Goal: Entertainment & Leisure: Browse casually

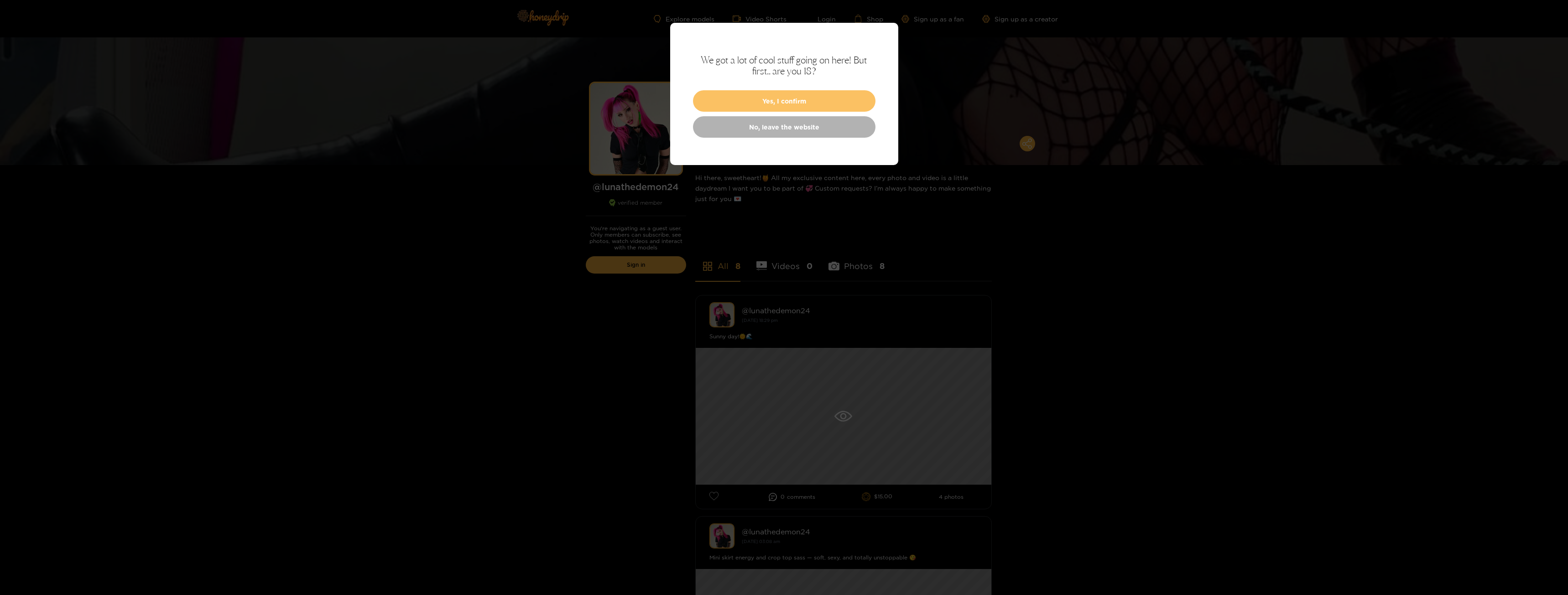
click at [781, 95] on button "Yes, I confirm" at bounding box center [784, 101] width 183 height 21
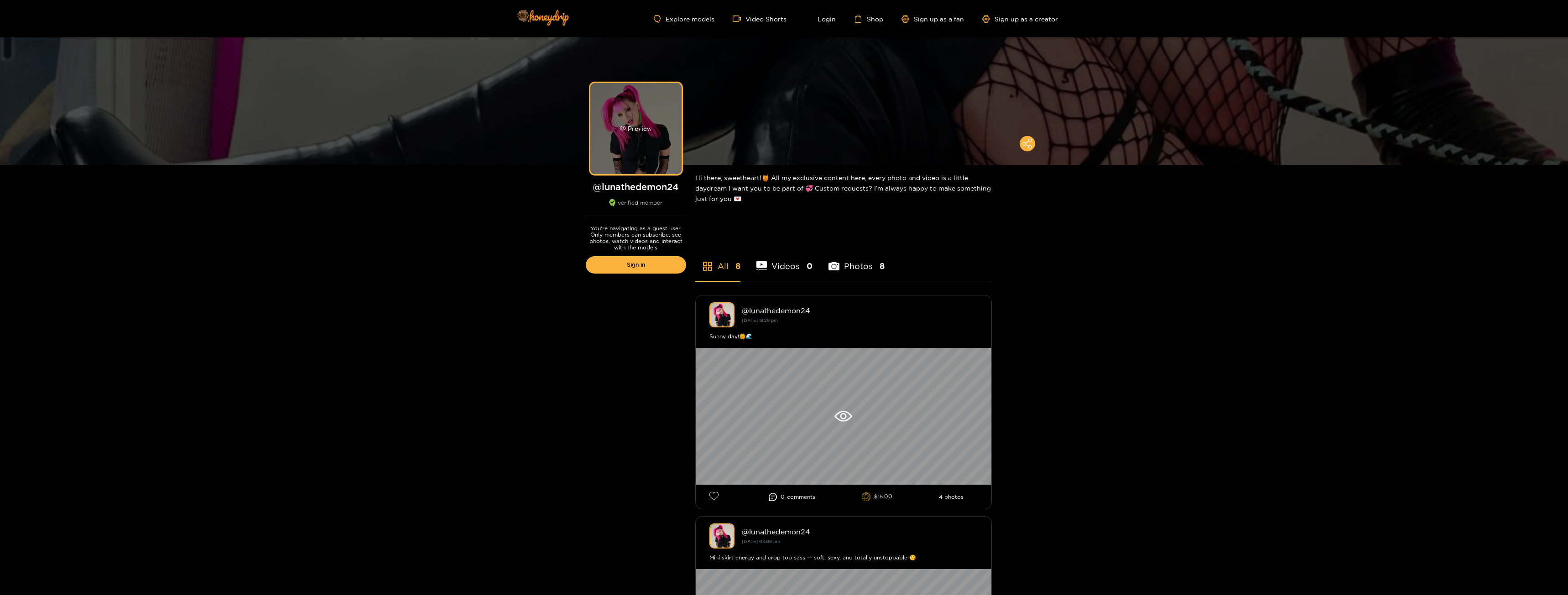
click at [650, 128] on div "Preview" at bounding box center [636, 129] width 33 height 11
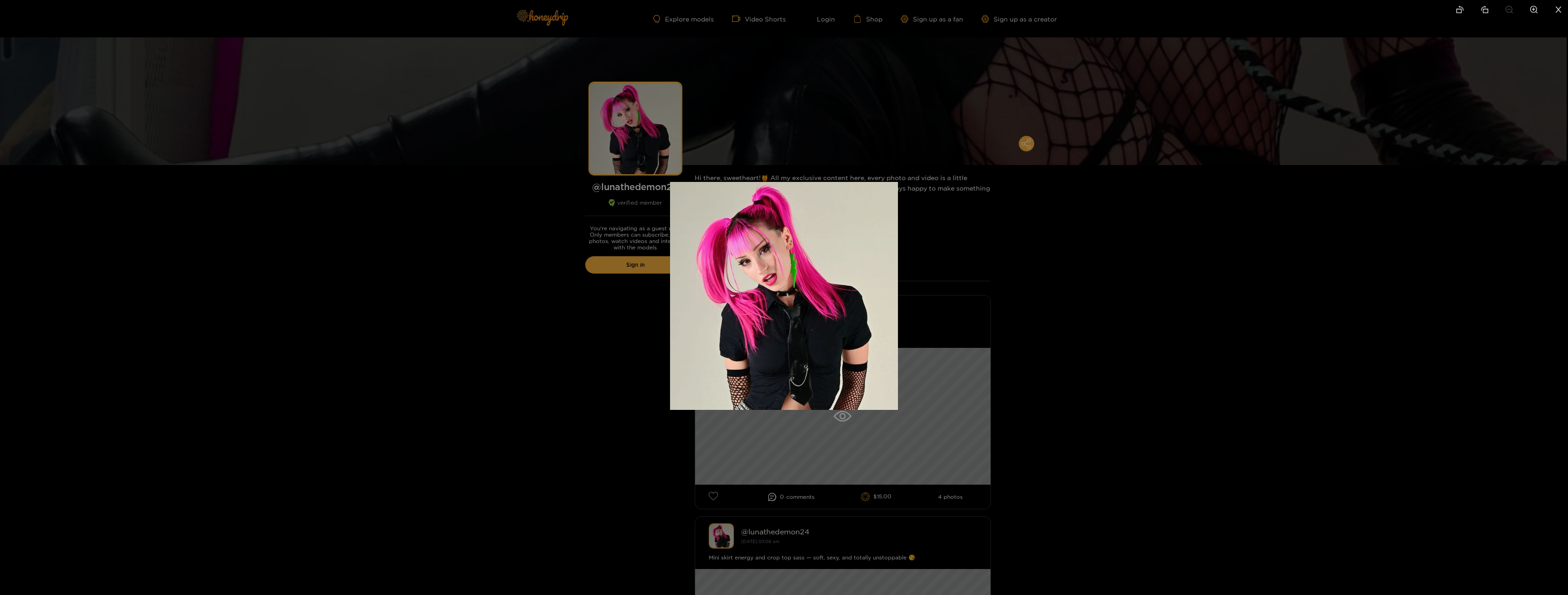
click at [987, 311] on div at bounding box center [784, 298] width 1568 height 595
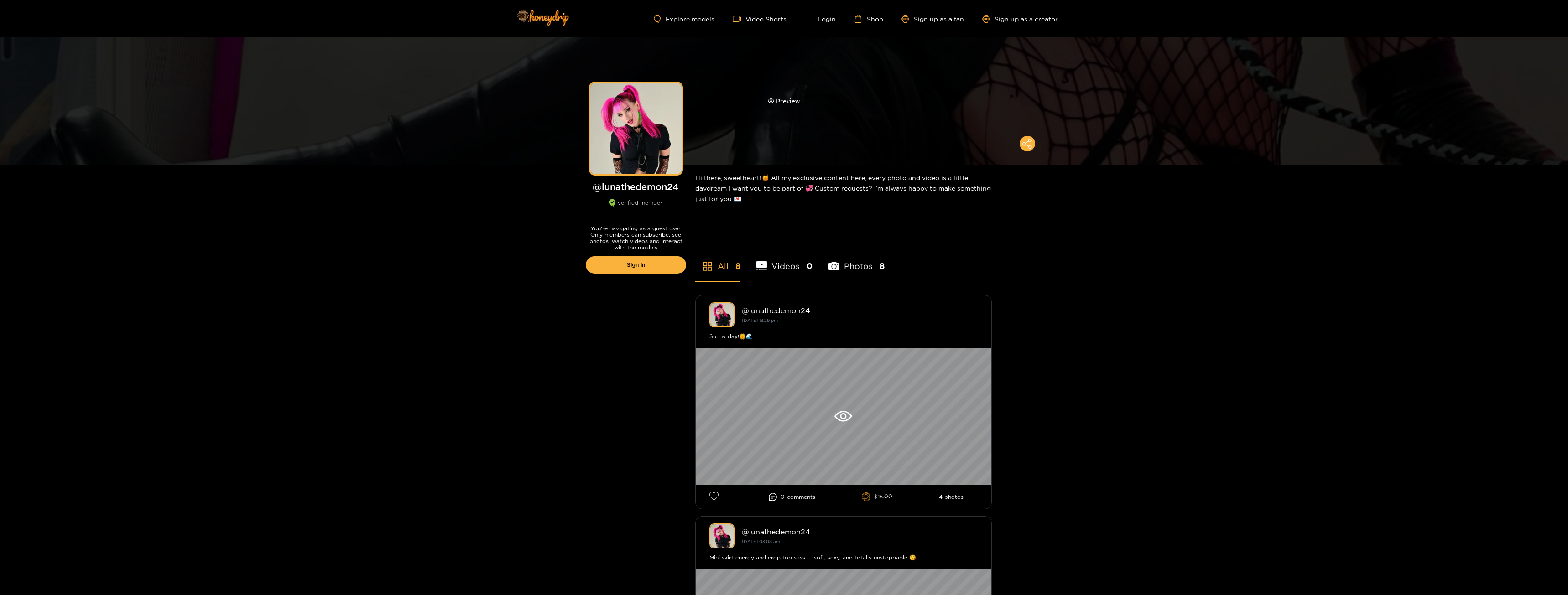
click at [961, 112] on div "Preview" at bounding box center [784, 101] width 1568 height 127
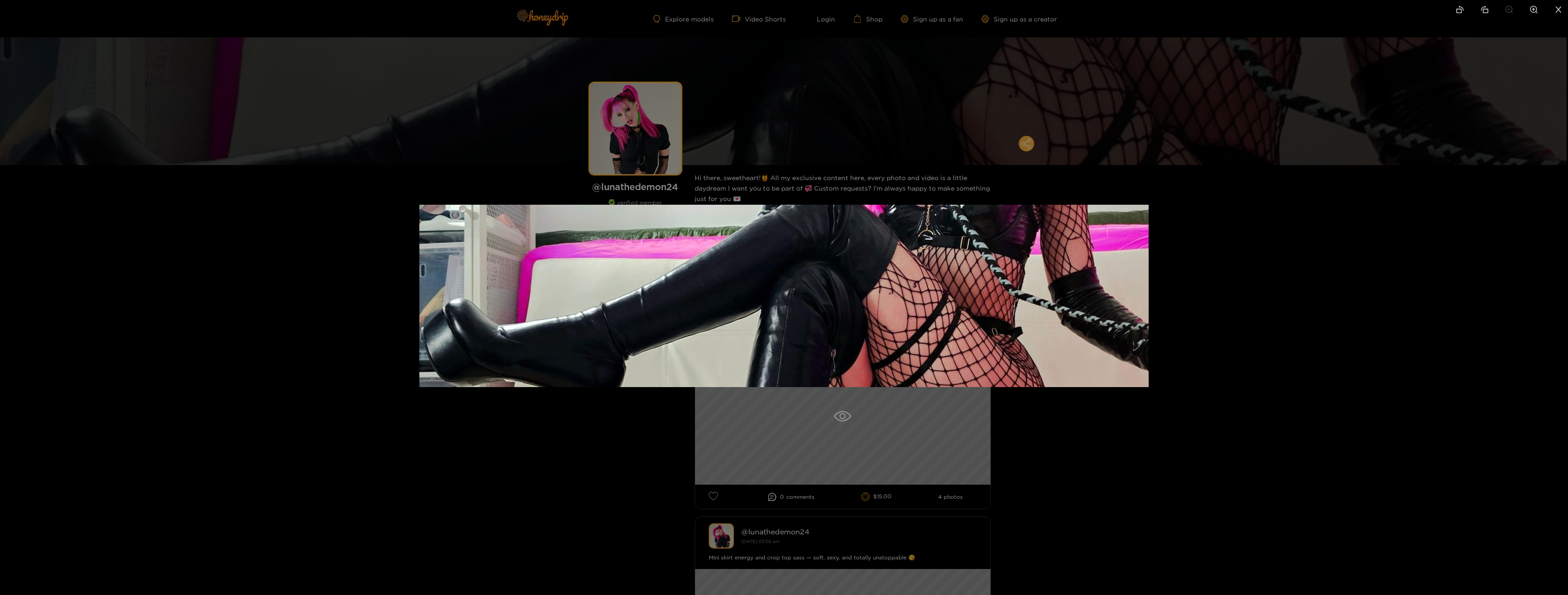
click at [1280, 233] on div at bounding box center [784, 298] width 1568 height 595
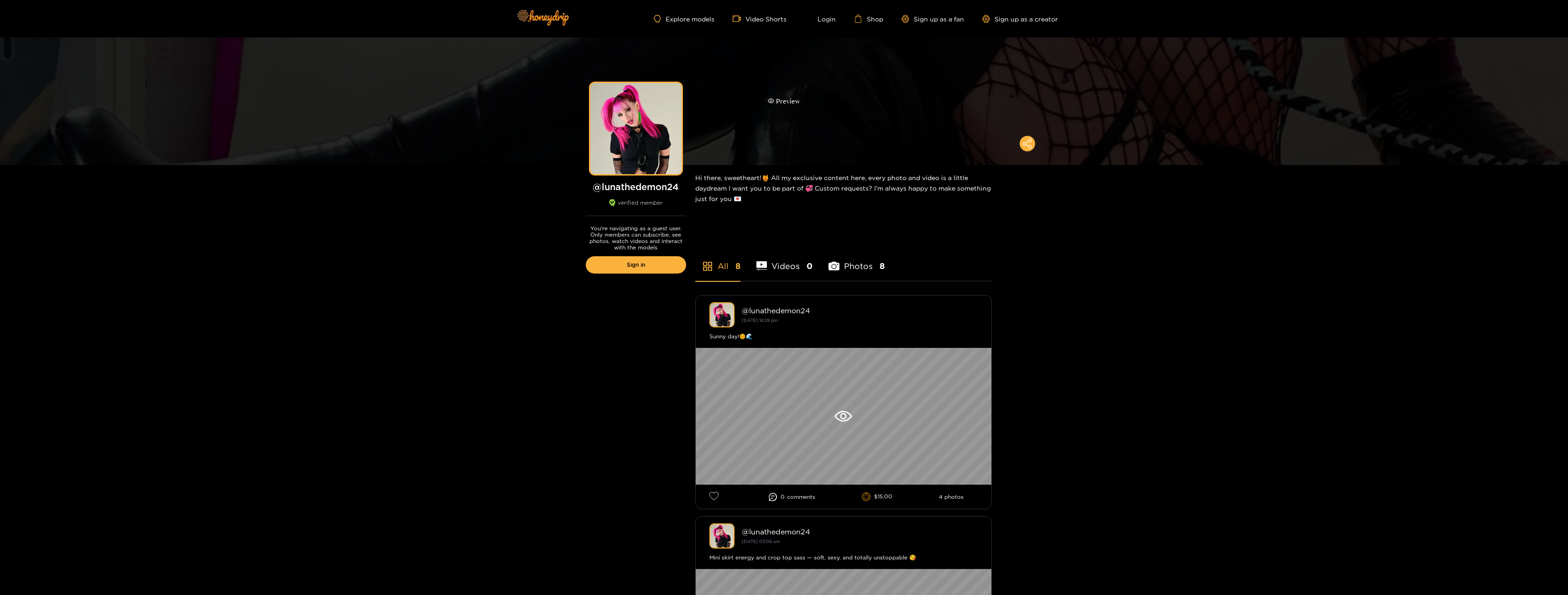
click at [1059, 87] on div "Preview" at bounding box center [784, 101] width 1568 height 127
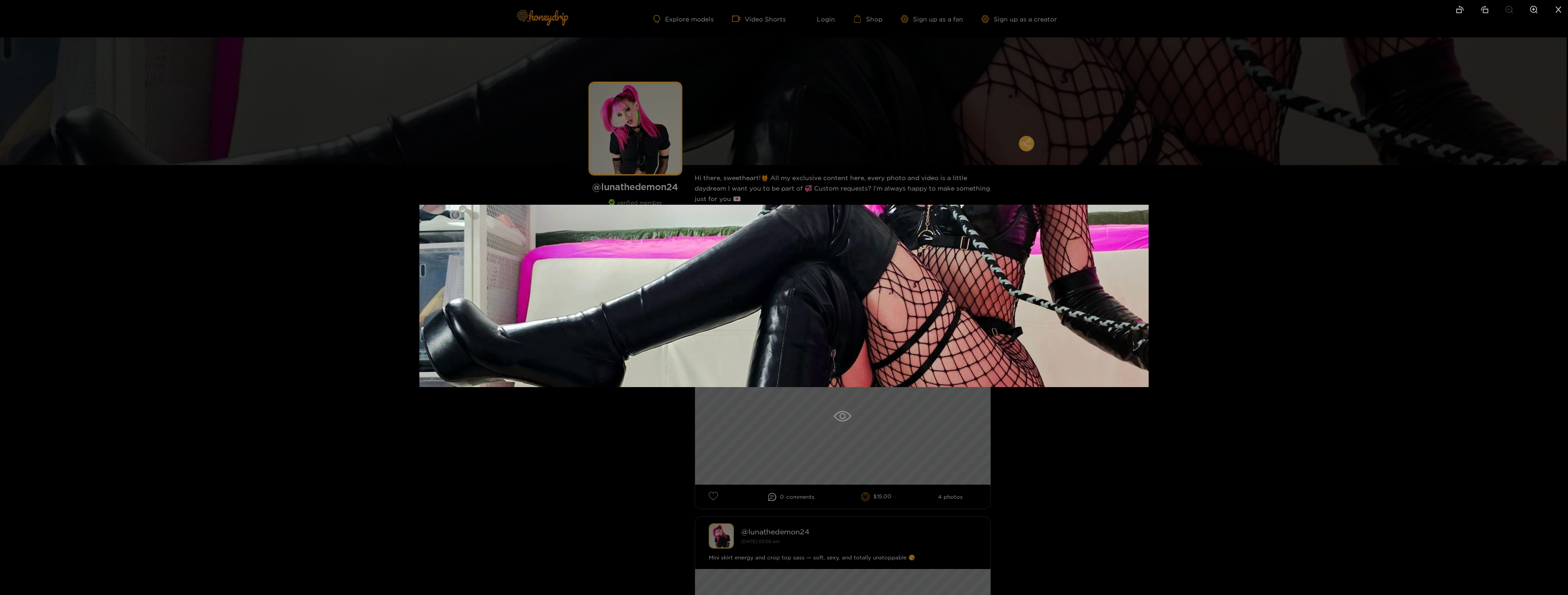
click at [1076, 164] on div at bounding box center [784, 298] width 1568 height 595
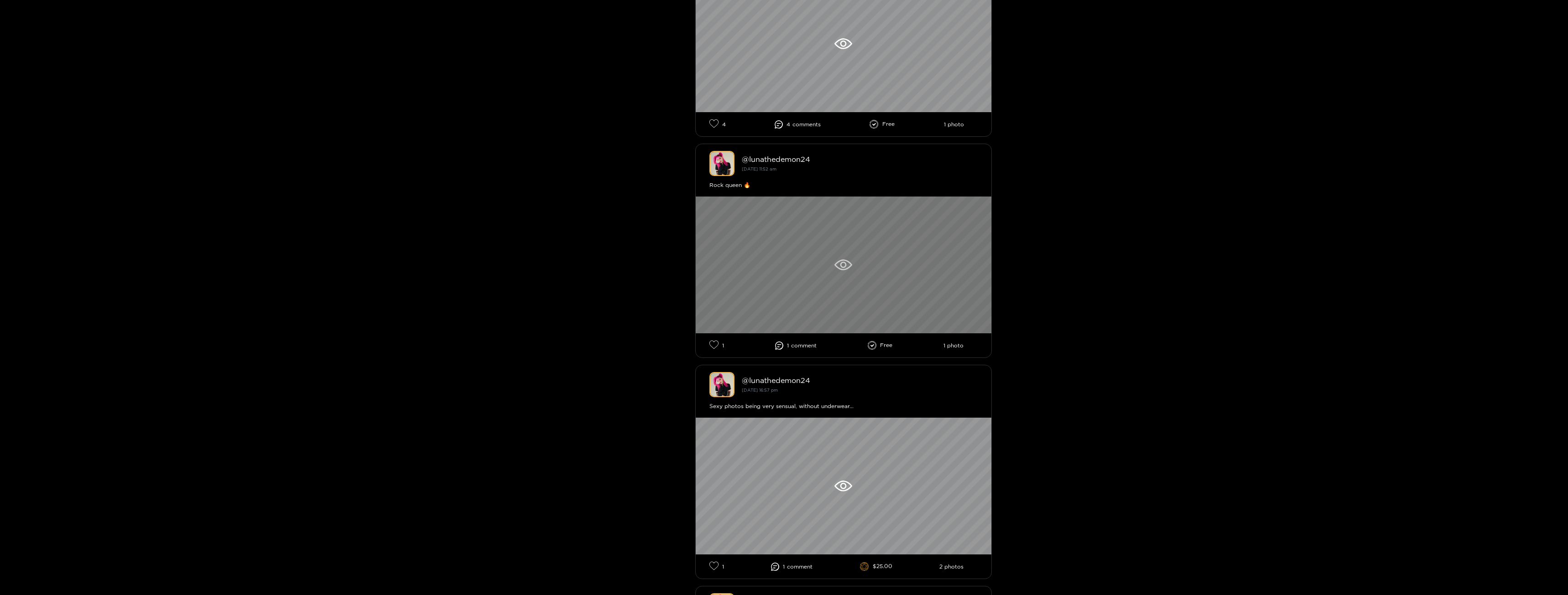
scroll to position [638, 0]
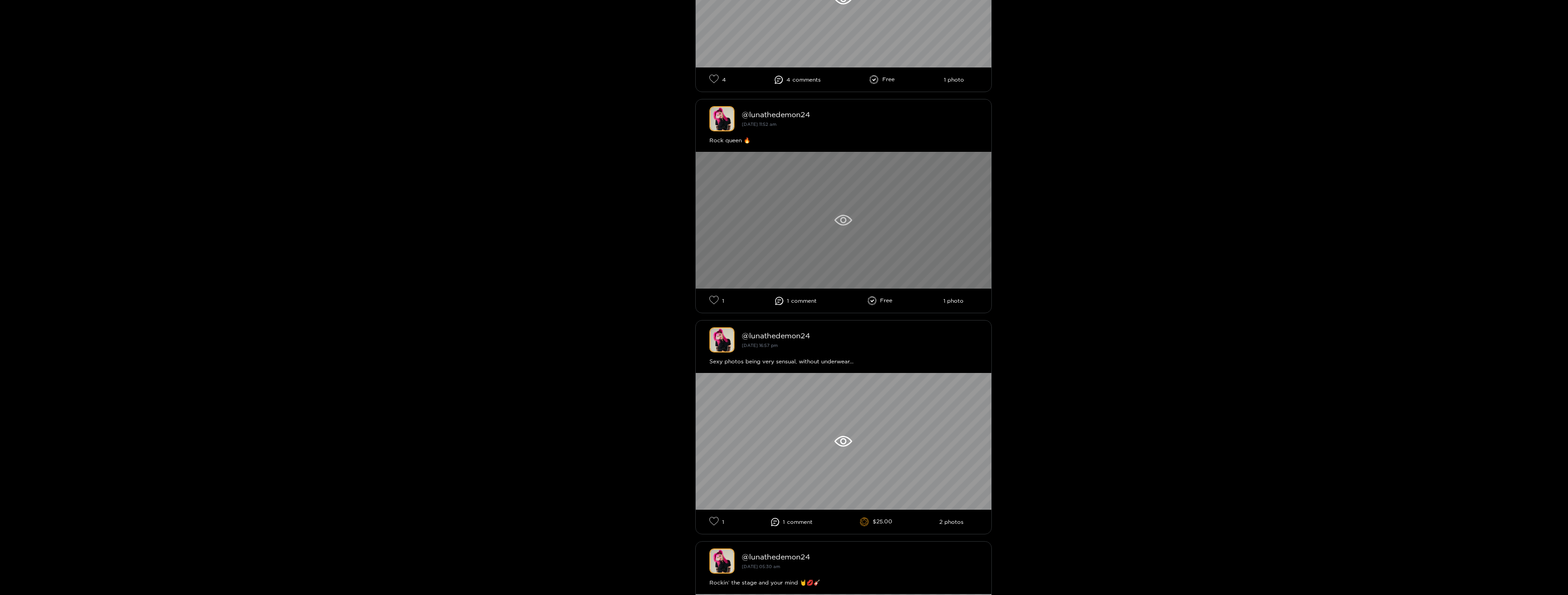
click at [855, 218] on div at bounding box center [843, 220] width 296 height 137
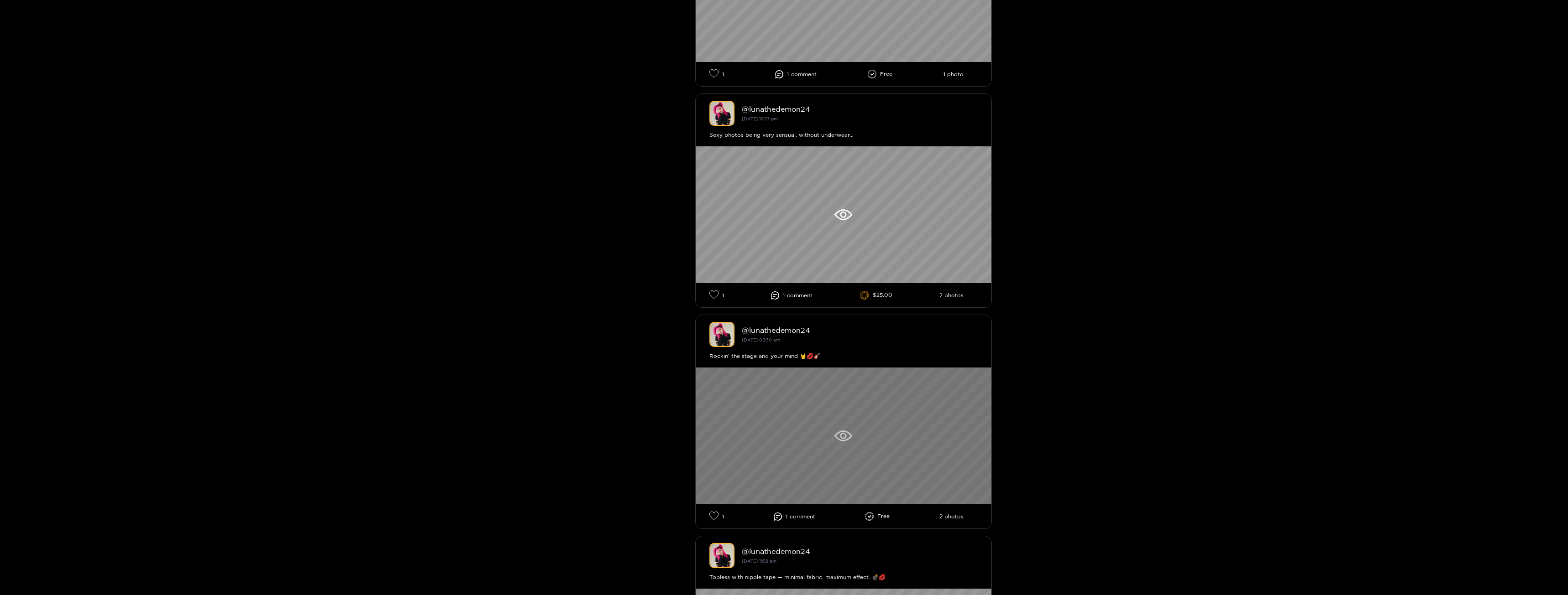
scroll to position [867, 0]
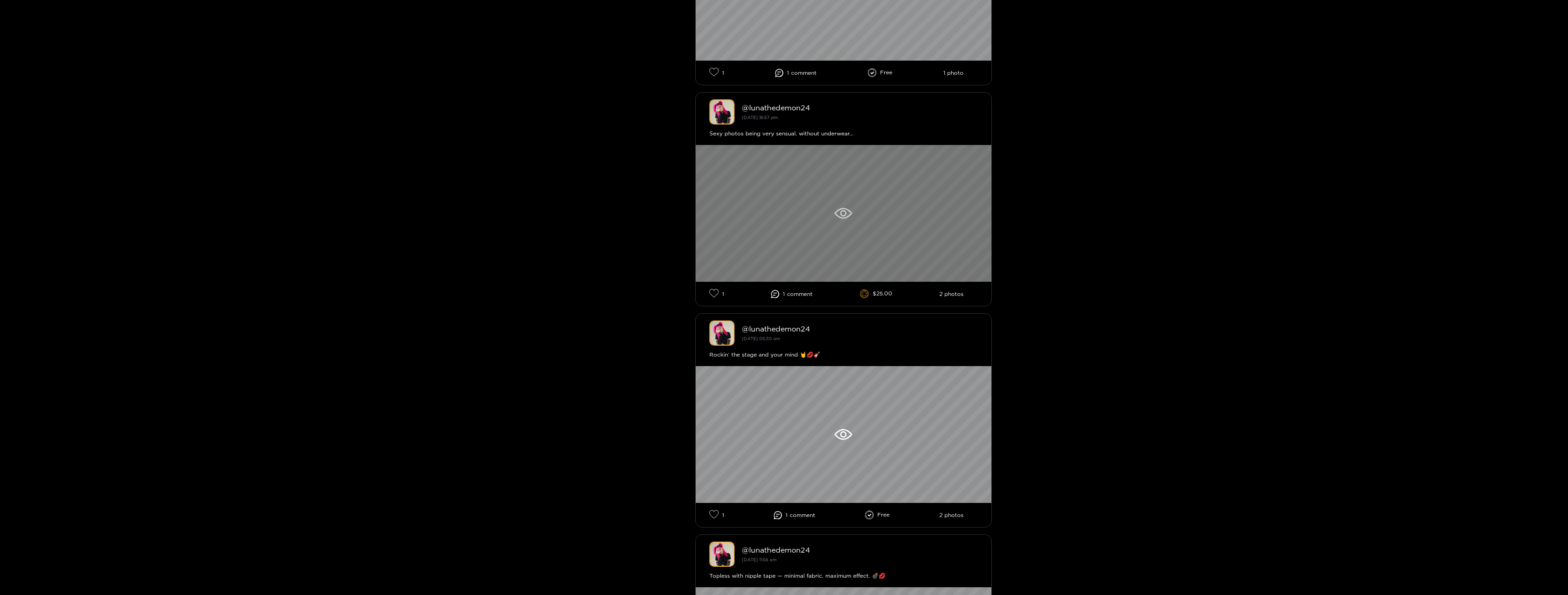
click at [846, 210] on icon at bounding box center [843, 213] width 18 height 11
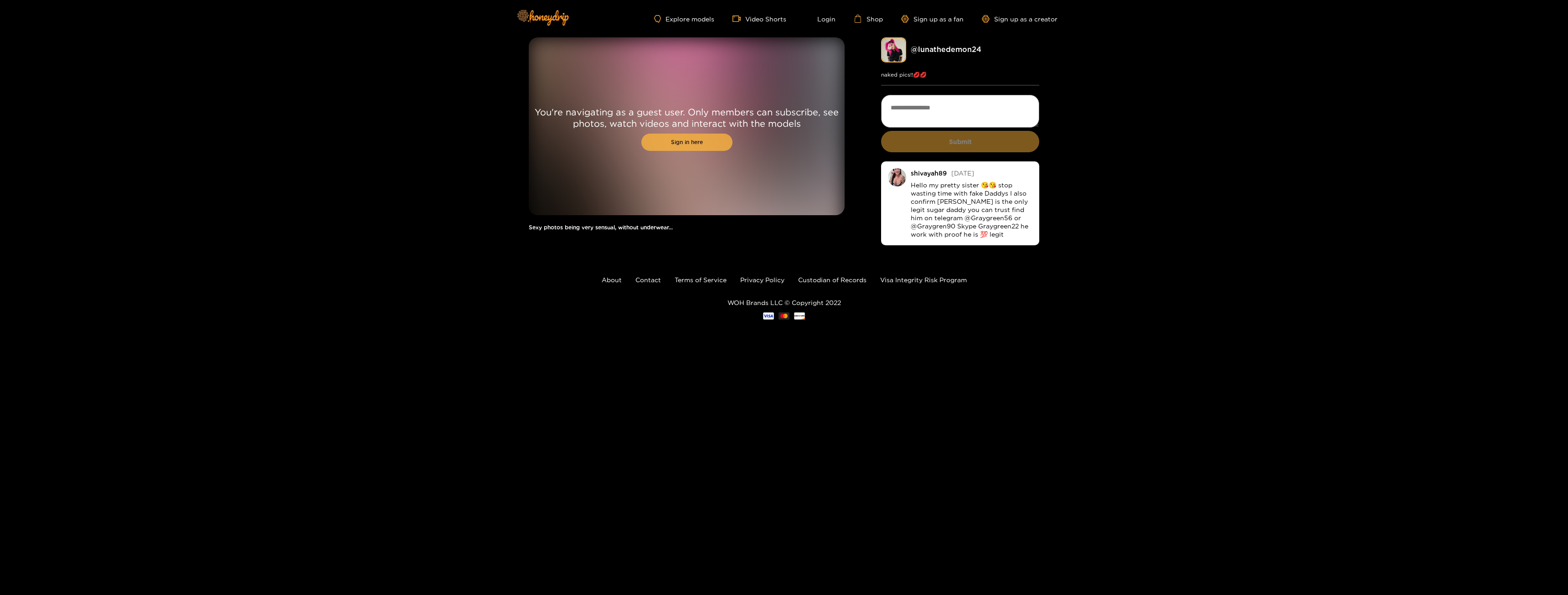
click at [679, 147] on link "Sign in here" at bounding box center [686, 142] width 91 height 18
